Goal: Information Seeking & Learning: Learn about a topic

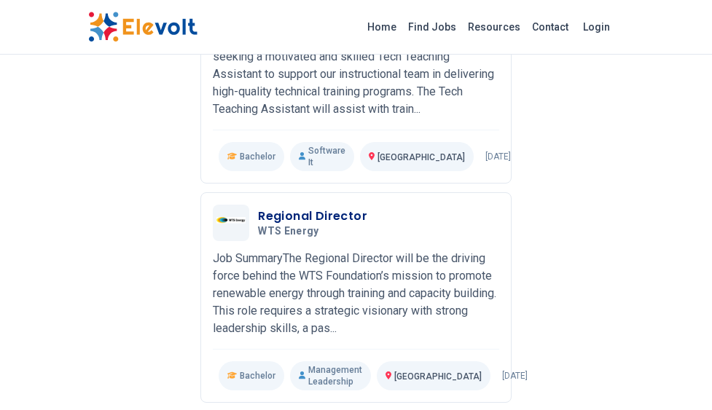
scroll to position [2405, 0]
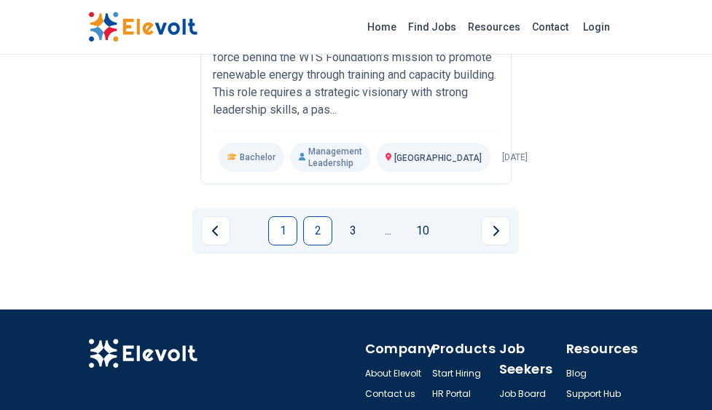
click at [323, 216] on link "2" at bounding box center [317, 230] width 29 height 29
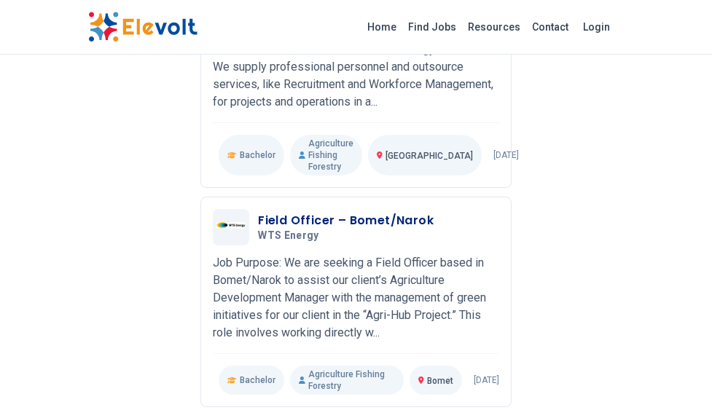
scroll to position [2332, 0]
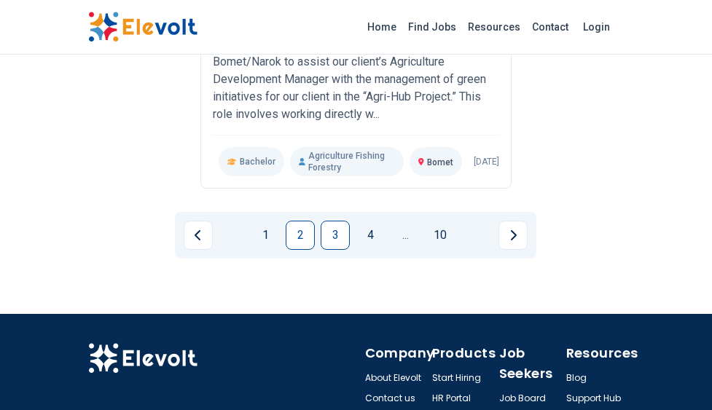
click at [344, 221] on link "3" at bounding box center [335, 235] width 29 height 29
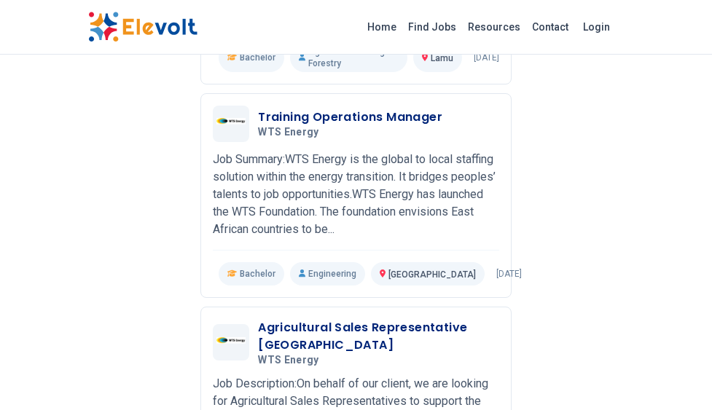
scroll to position [1312, 0]
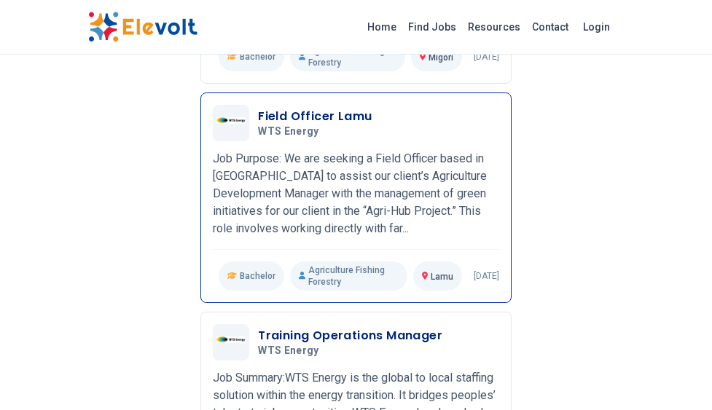
click at [356, 200] on p "Job Purpose: We are seeking a Field Officer based in [GEOGRAPHIC_DATA] to assis…" at bounding box center [356, 193] width 286 height 87
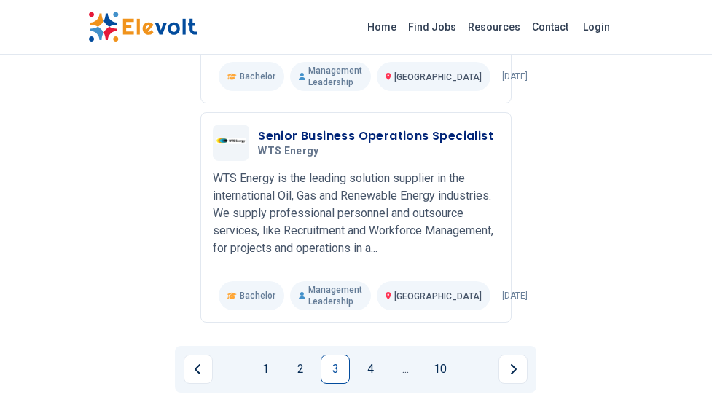
scroll to position [2259, 0]
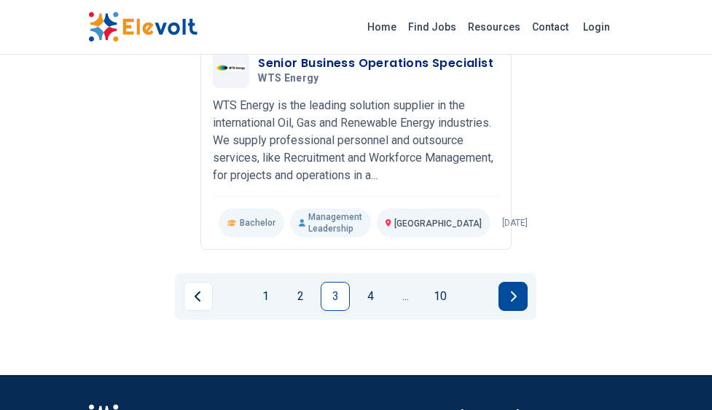
click at [514, 302] on icon "Next page" at bounding box center [512, 297] width 7 height 12
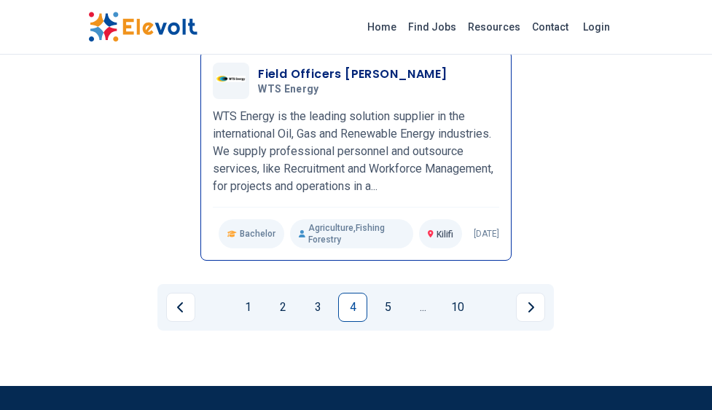
click at [359, 124] on p "WTS Energy is the leading solution supplier in the international Oil, Gas and R…" at bounding box center [356, 151] width 286 height 87
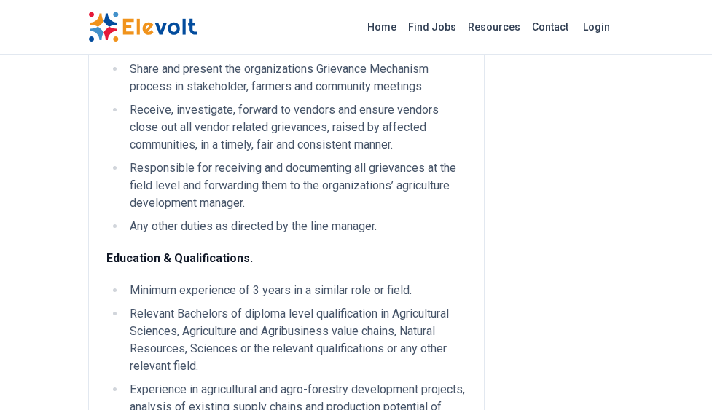
scroll to position [1093, 0]
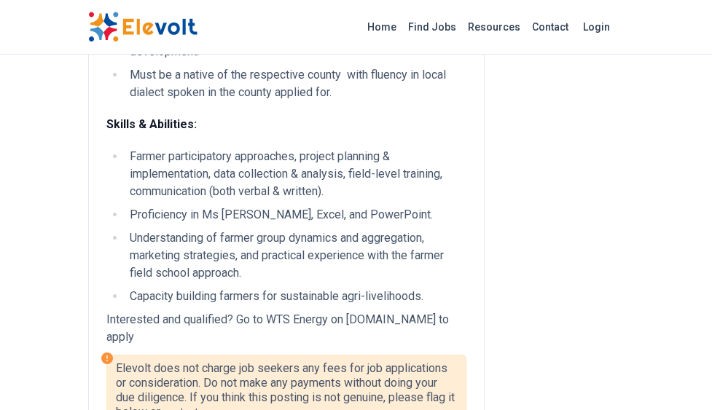
scroll to position [1312, 0]
